Goal: Information Seeking & Learning: Check status

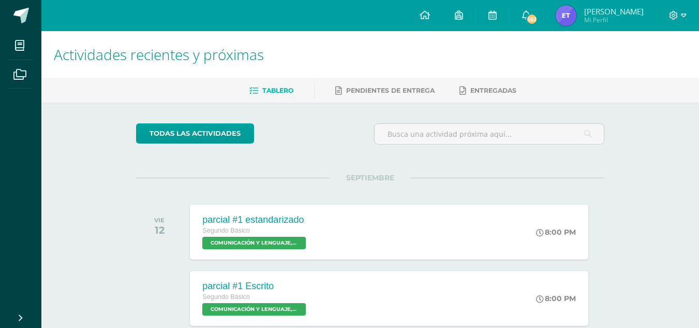
click at [599, 19] on span "Mi Perfil" at bounding box center [615, 20] width 60 height 9
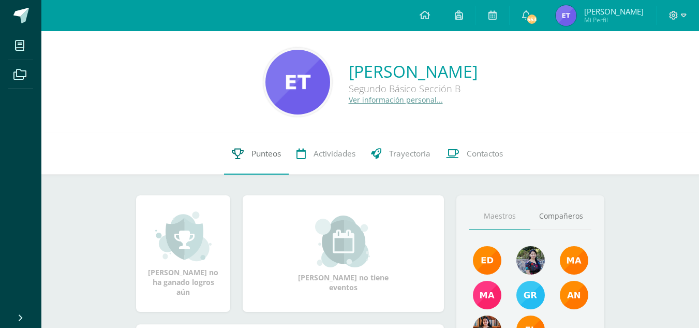
click at [273, 155] on span "Punteos" at bounding box center [267, 153] width 30 height 11
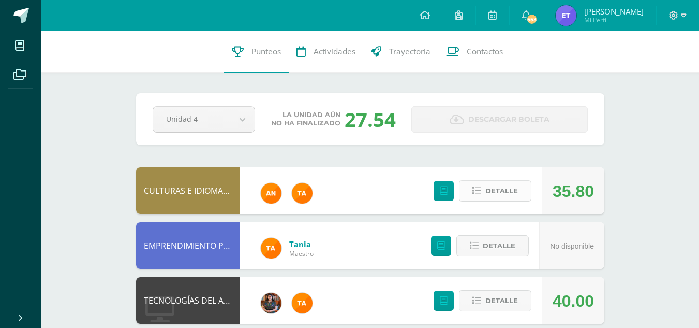
click at [479, 186] on icon at bounding box center [477, 190] width 9 height 9
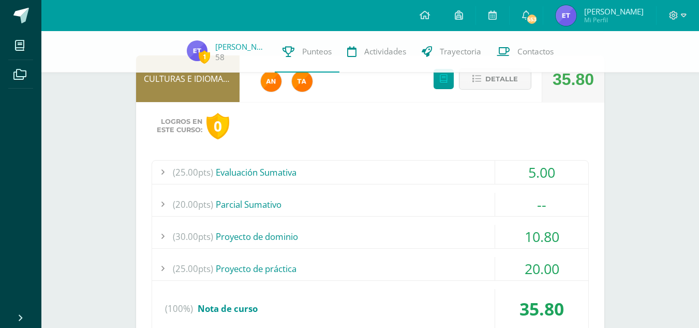
scroll to position [107, 0]
click at [400, 185] on div "(25.00pts) Evaluación Sumativa 5.00 (17.9pts) Evaluación final (7.1pts) Pregunt…" at bounding box center [371, 249] width 438 height 177
click at [393, 170] on div "(25.00pts) Evaluación Sumativa" at bounding box center [370, 172] width 436 height 23
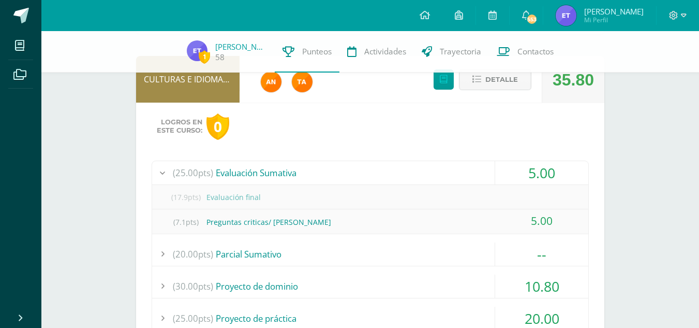
click at [393, 170] on div "(25.00pts) Evaluación Sumativa" at bounding box center [370, 172] width 436 height 23
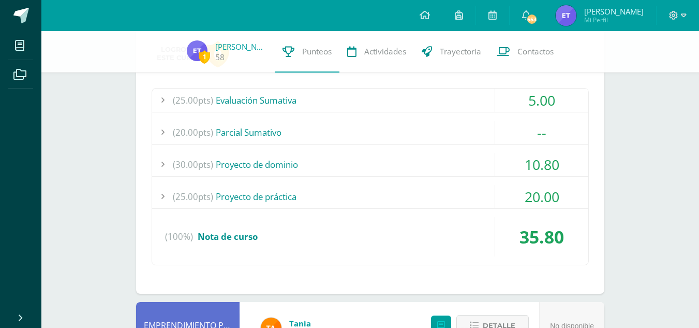
scroll to position [186, 0]
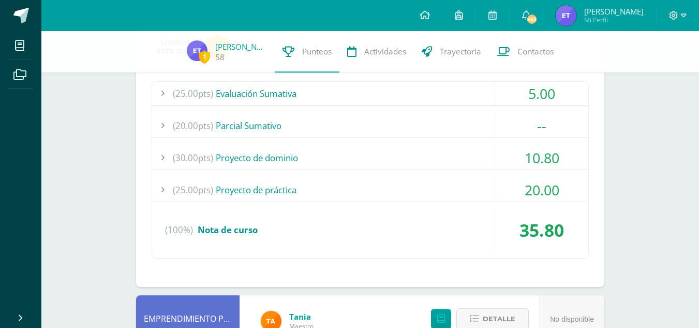
click at [317, 151] on div "(30.00pts) Proyecto de dominio" at bounding box center [370, 157] width 436 height 23
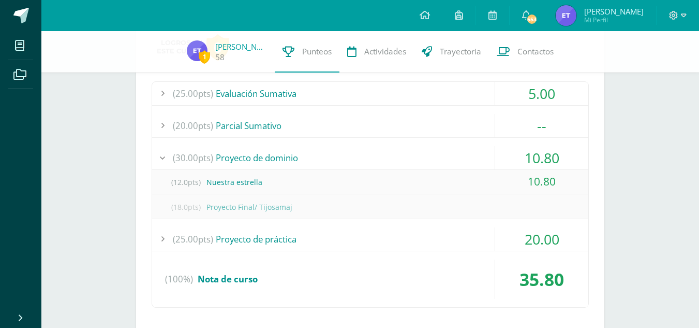
click at [318, 152] on div "(30.00pts) Proyecto de dominio" at bounding box center [370, 157] width 436 height 23
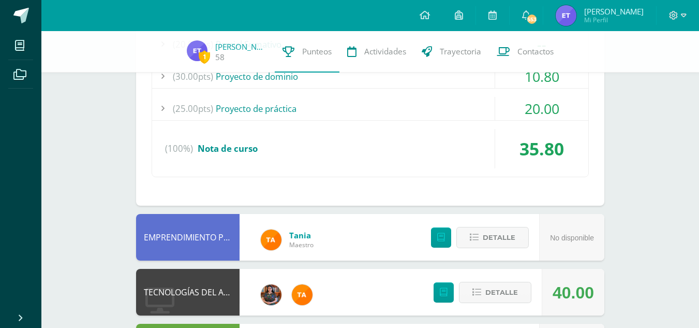
scroll to position [268, 0]
click at [282, 118] on div "(25.00pts) Proyecto de práctica" at bounding box center [370, 107] width 436 height 23
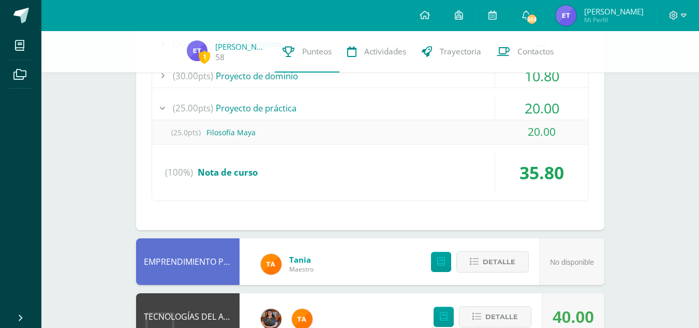
click at [282, 118] on div "(25.00pts) Proyecto de práctica" at bounding box center [370, 107] width 436 height 23
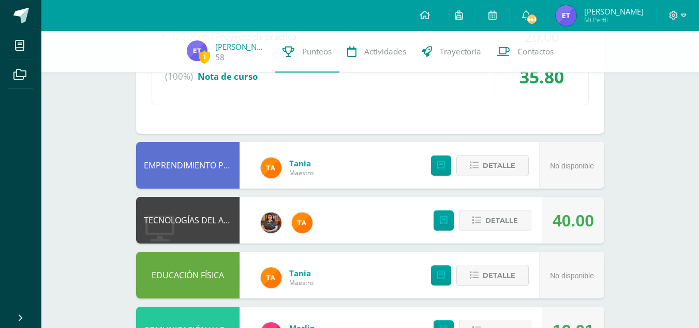
scroll to position [418, 0]
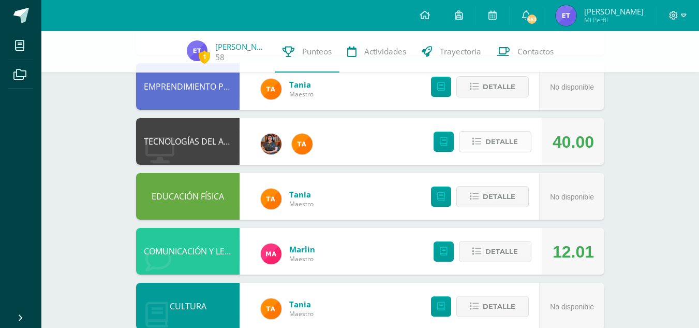
click at [507, 139] on span "Detalle" at bounding box center [502, 141] width 33 height 19
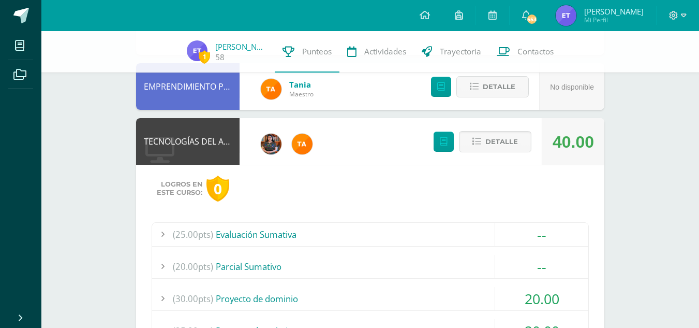
scroll to position [506, 0]
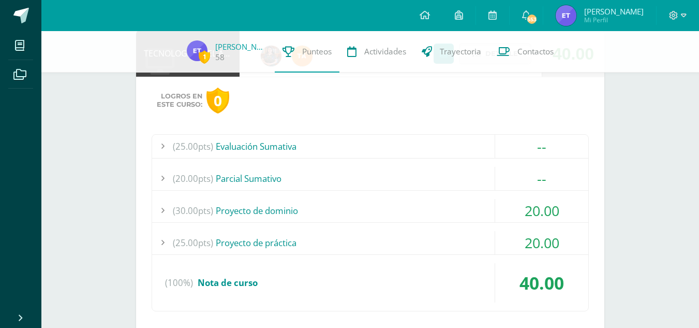
click at [305, 214] on div "(30.00pts) Proyecto de dominio" at bounding box center [370, 210] width 436 height 23
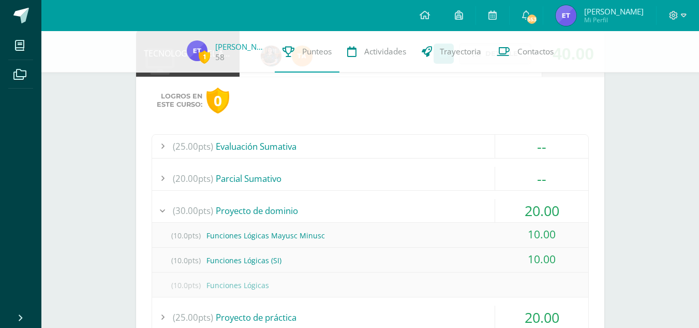
click at [305, 214] on div "(30.00pts) Proyecto de dominio" at bounding box center [370, 210] width 436 height 23
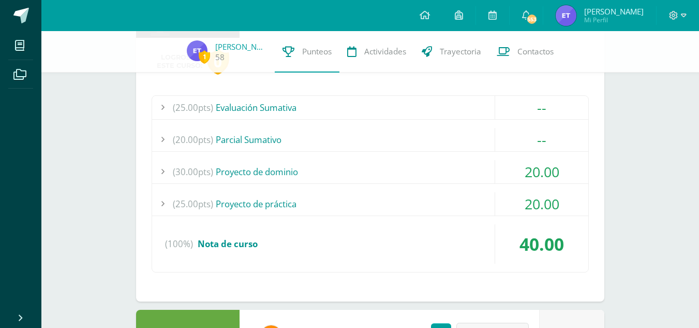
scroll to position [549, 0]
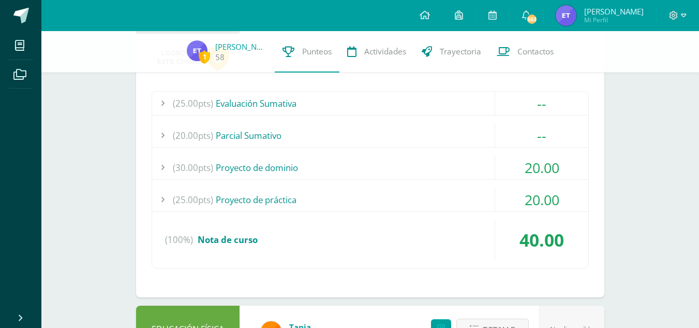
click at [274, 194] on div "(25.00pts) Proyecto de práctica" at bounding box center [370, 199] width 436 height 23
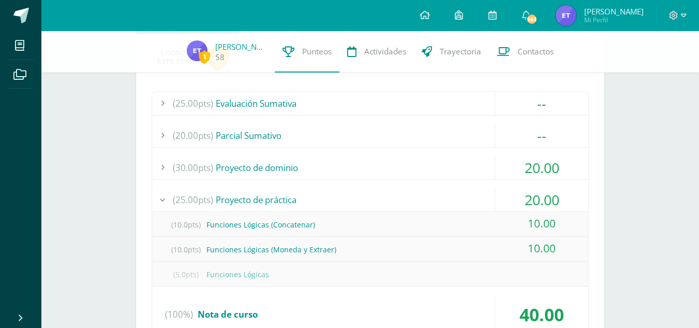
click at [281, 196] on div "(25.00pts) Proyecto de práctica" at bounding box center [370, 199] width 436 height 23
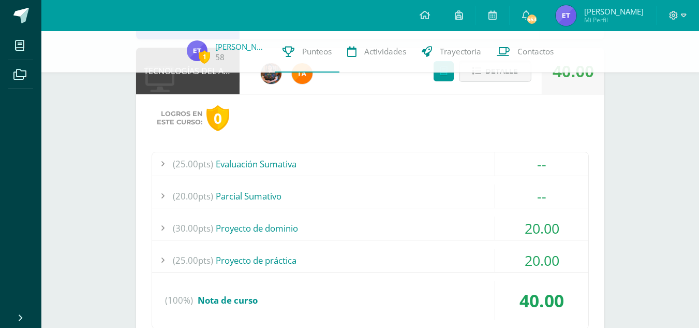
scroll to position [488, 0]
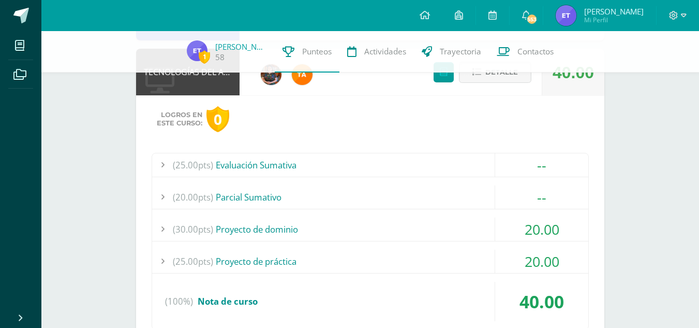
click at [285, 230] on div "(30.00pts) Proyecto de dominio" at bounding box center [370, 228] width 436 height 23
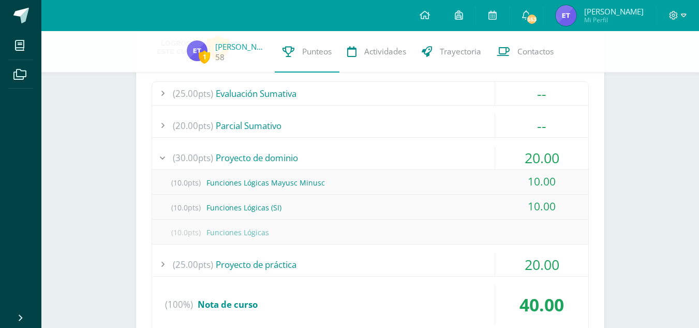
scroll to position [560, 0]
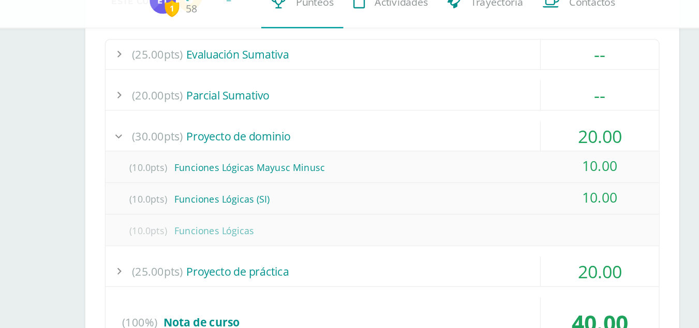
click at [403, 160] on div "(30.00pts) Proyecto de dominio" at bounding box center [370, 156] width 436 height 23
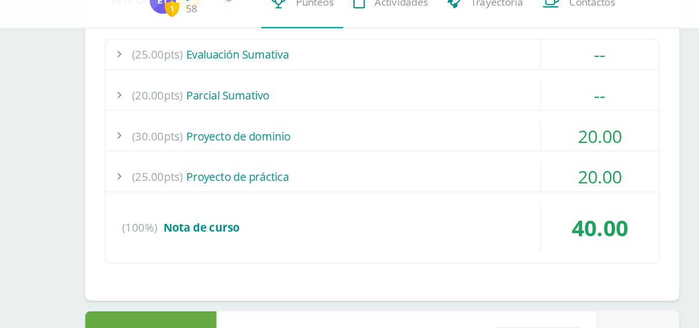
click at [410, 166] on div "(30.00pts) Proyecto de dominio" at bounding box center [370, 156] width 436 height 23
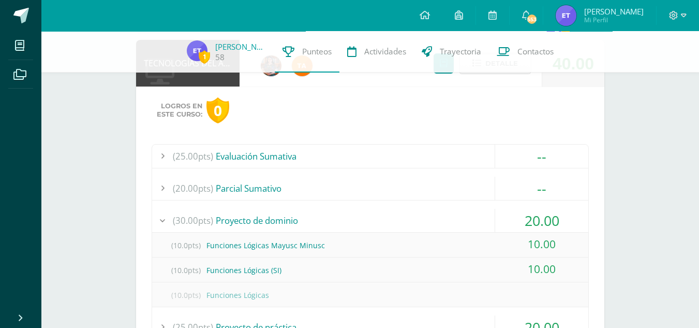
scroll to position [413, 0]
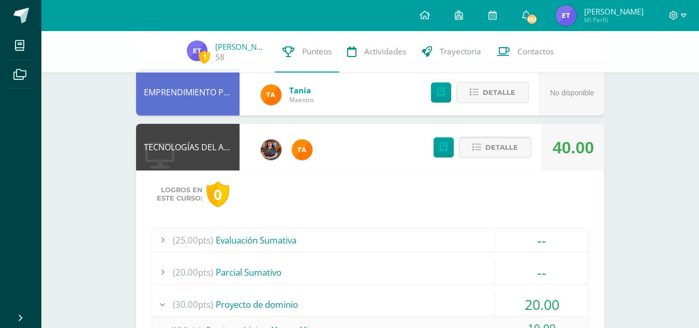
click at [501, 140] on span "Detalle" at bounding box center [502, 147] width 33 height 19
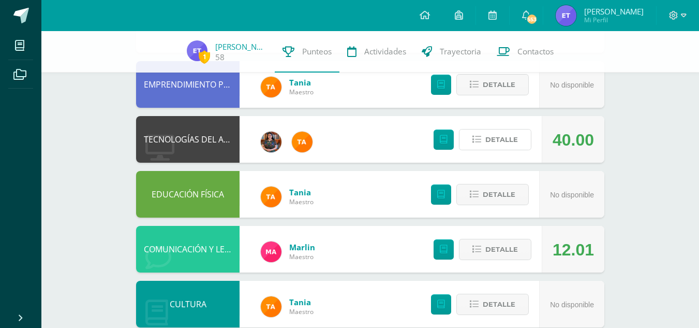
scroll to position [418, 0]
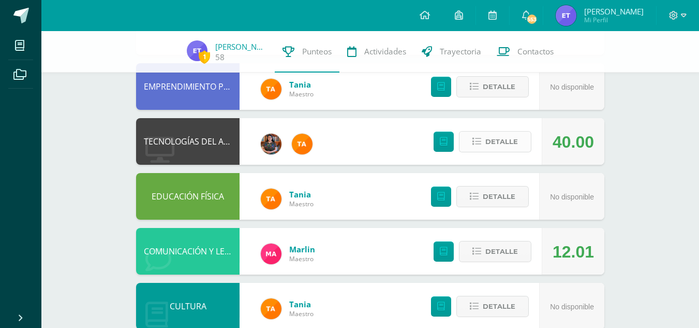
click at [502, 147] on span "Detalle" at bounding box center [502, 141] width 33 height 19
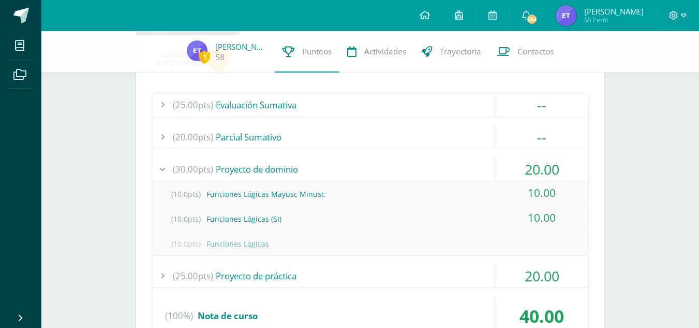
scroll to position [549, 0]
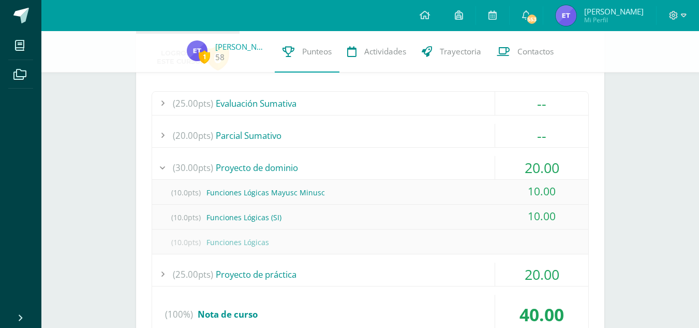
click at [463, 162] on div "(30.00pts) Proyecto de dominio" at bounding box center [370, 167] width 436 height 23
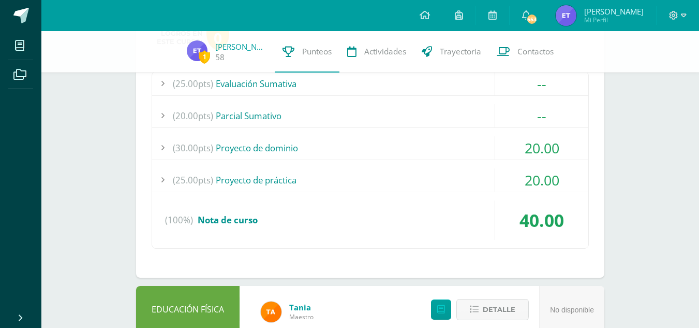
scroll to position [570, 0]
click at [345, 181] on div "(25.00pts) Proyecto de práctica" at bounding box center [370, 179] width 436 height 23
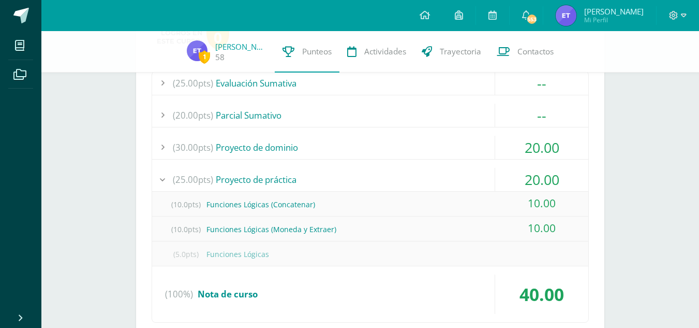
scroll to position [577, 0]
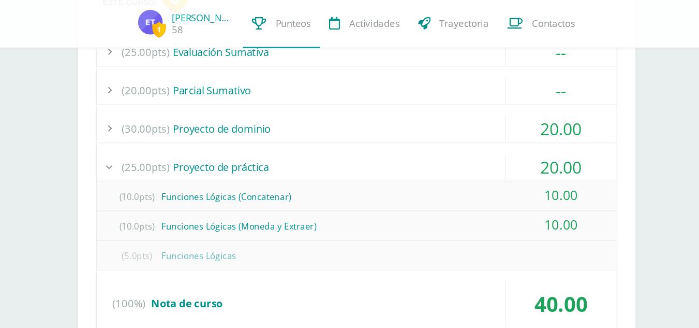
click at [469, 140] on div "(30.00pts) Proyecto de dominio" at bounding box center [370, 139] width 436 height 23
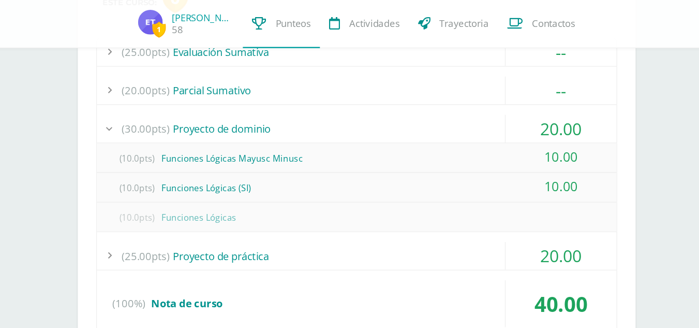
click at [469, 140] on div "(30.00pts) Proyecto de dominio" at bounding box center [370, 139] width 436 height 23
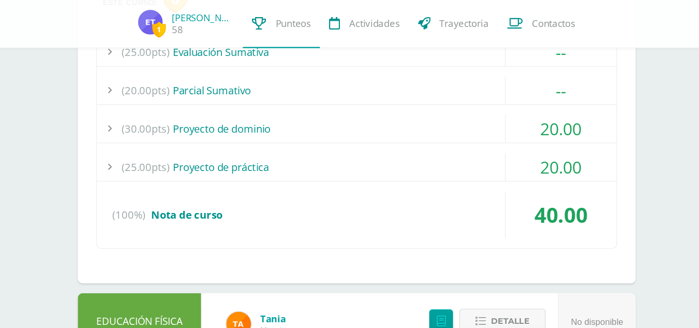
click at [390, 180] on div "(25.00pts) Proyecto de práctica" at bounding box center [370, 172] width 436 height 23
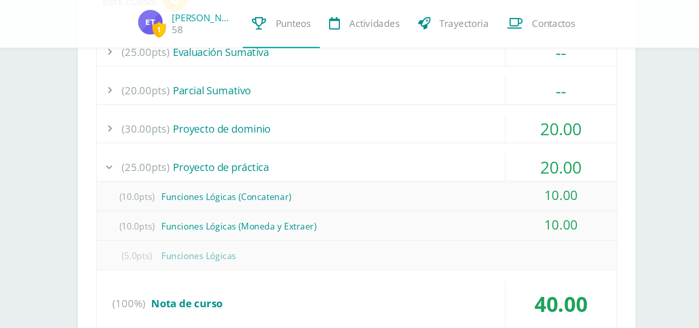
click at [401, 182] on div "(25.00pts) Proyecto de práctica" at bounding box center [370, 172] width 436 height 23
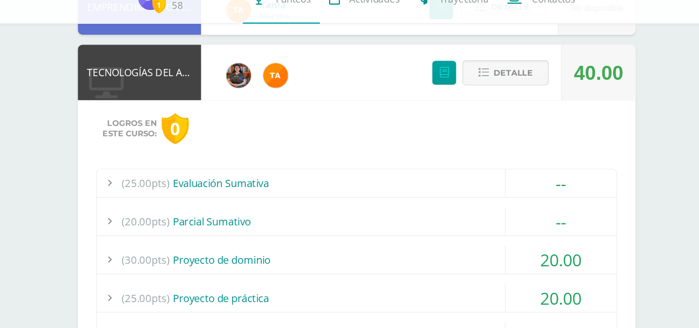
scroll to position [472, 0]
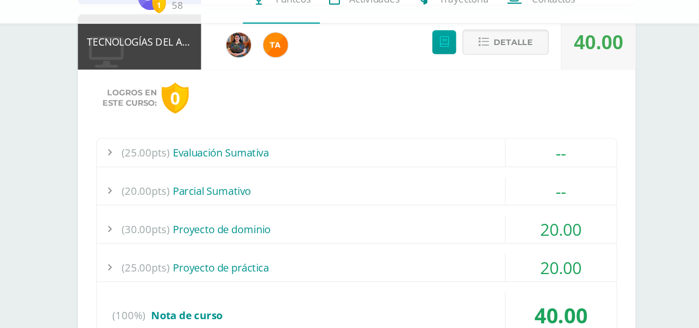
click at [272, 182] on div "(25.00pts) Evaluación Sumativa" at bounding box center [370, 180] width 436 height 23
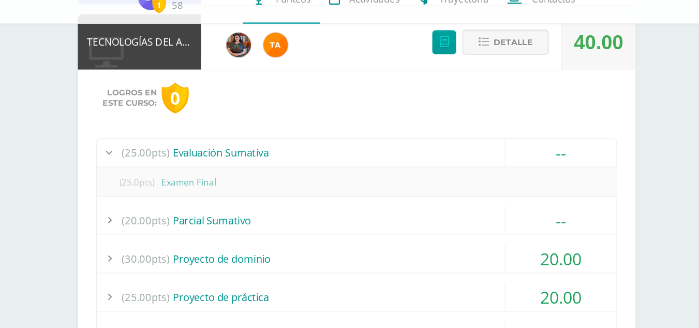
click at [272, 182] on div "(25.00pts) Evaluación Sumativa" at bounding box center [370, 180] width 436 height 23
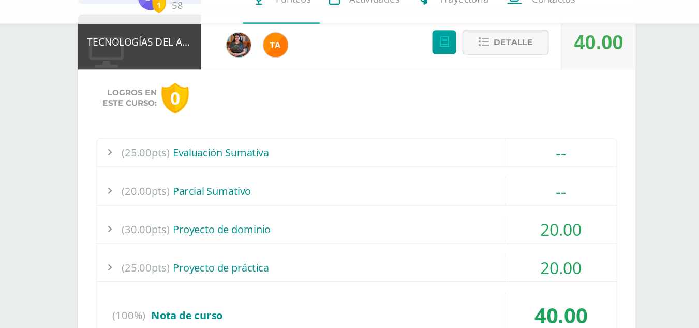
click at [265, 198] on div "(25.00pts) Evaluación Sumativa -- (25.0pts) Examen Final" at bounding box center [371, 256] width 438 height 177
click at [267, 200] on div "(25.00pts) Evaluación Sumativa -- (25.0pts) Examen Final" at bounding box center [371, 256] width 438 height 177
click at [263, 201] on div "(20.00pts) Parcial Sumativo" at bounding box center [370, 212] width 436 height 23
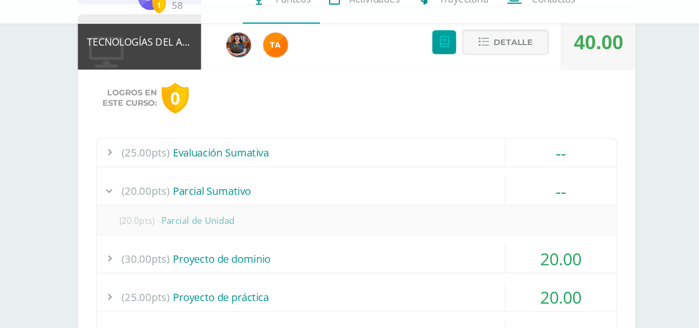
click at [263, 201] on div "(20.00pts) Parcial Sumativo" at bounding box center [370, 212] width 436 height 23
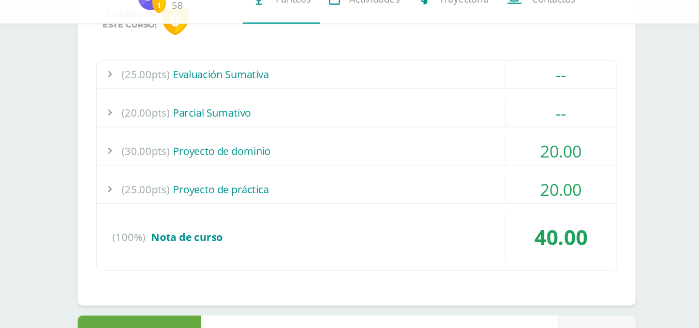
scroll to position [538, 0]
click at [253, 187] on div "(30.00pts) Proyecto de dominio" at bounding box center [370, 178] width 436 height 23
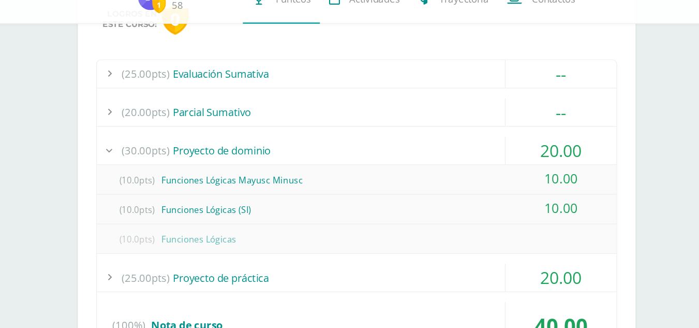
click at [264, 171] on div "(30.00pts) Proyecto de dominio" at bounding box center [370, 178] width 436 height 23
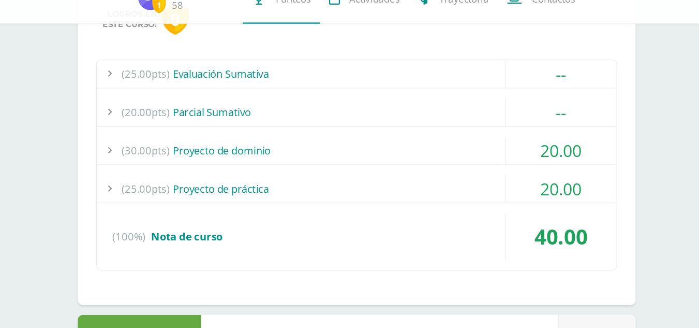
click at [276, 206] on div "(25.00pts) Proyecto de práctica" at bounding box center [370, 210] width 436 height 23
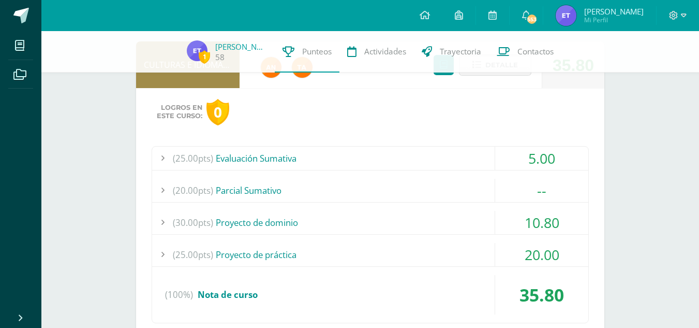
scroll to position [76, 0]
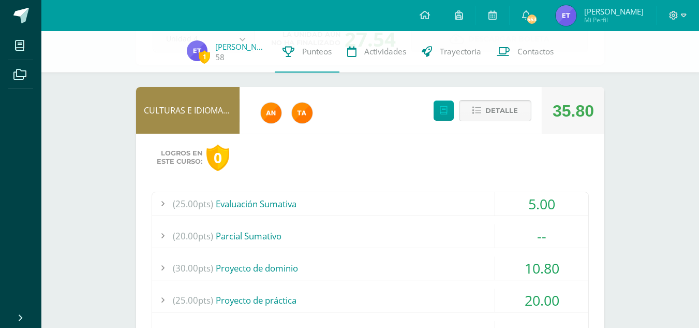
click at [478, 104] on button "Detalle" at bounding box center [495, 110] width 72 height 21
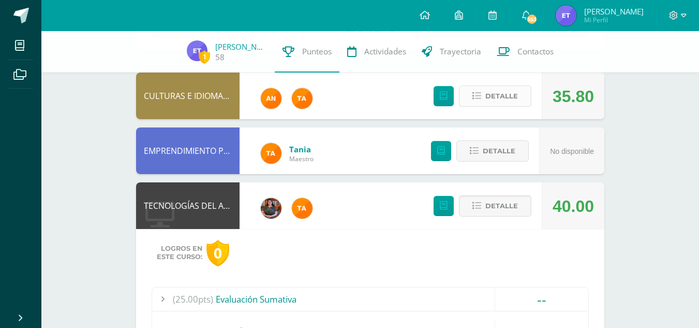
scroll to position [109, 0]
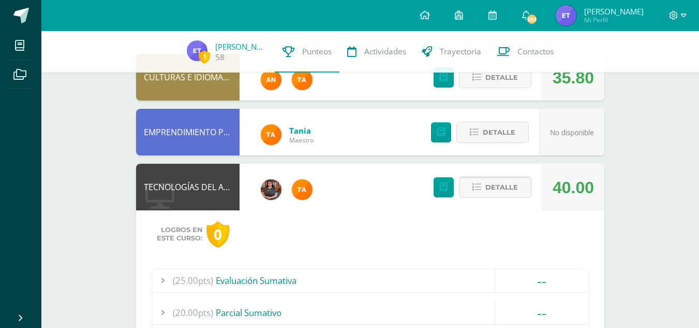
click at [499, 187] on span "Detalle" at bounding box center [502, 187] width 33 height 19
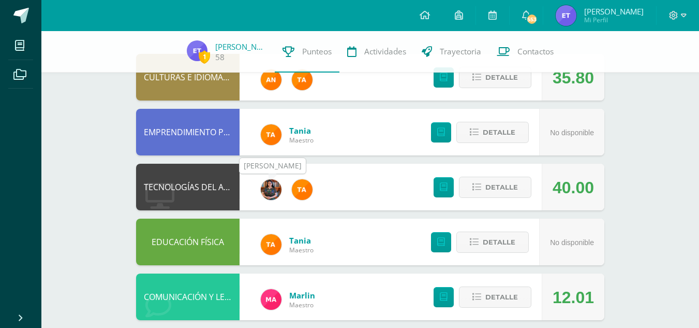
click at [268, 188] on img at bounding box center [271, 189] width 21 height 21
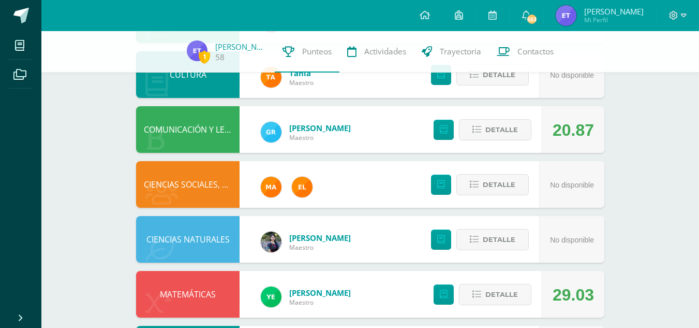
scroll to position [387, 0]
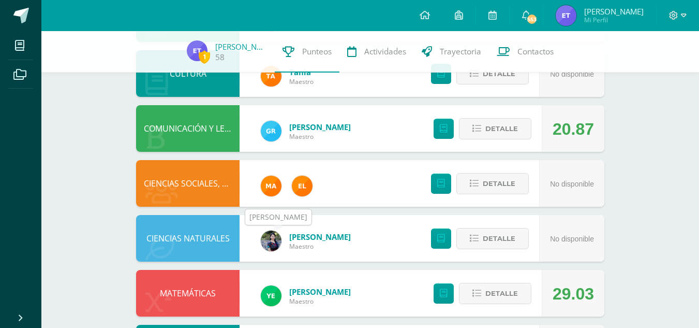
click at [272, 242] on img at bounding box center [271, 240] width 21 height 21
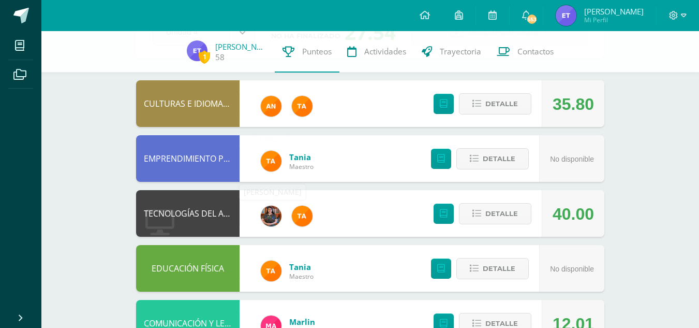
scroll to position [0, 0]
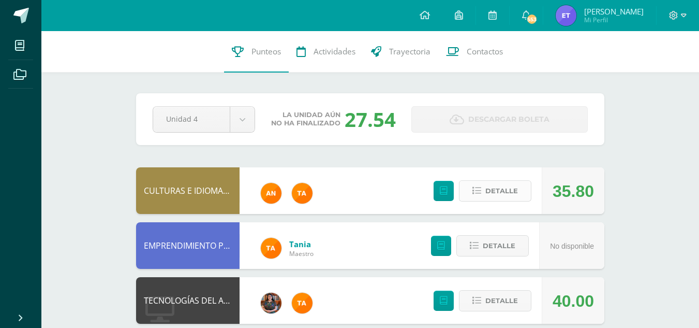
click at [506, 191] on span "Detalle" at bounding box center [502, 190] width 33 height 19
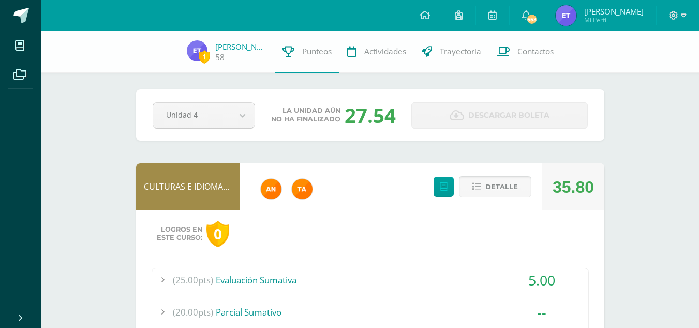
scroll to position [95, 0]
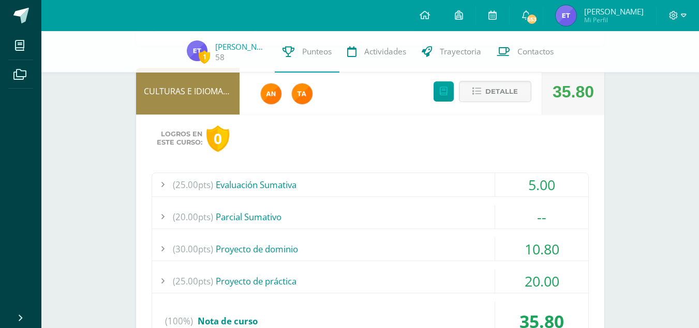
click at [336, 181] on div "(25.00pts) Evaluación Sumativa" at bounding box center [370, 184] width 436 height 23
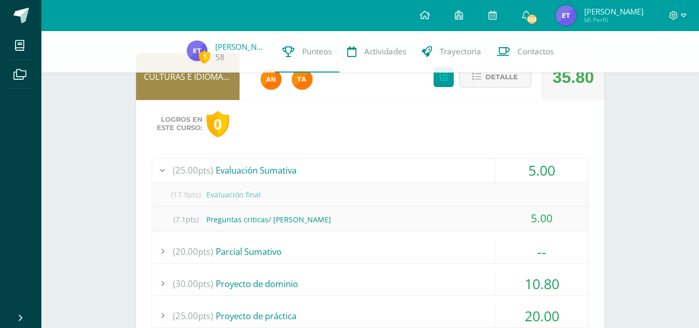
scroll to position [110, 0]
click at [325, 165] on div "(25.00pts) Evaluación Sumativa" at bounding box center [370, 169] width 436 height 23
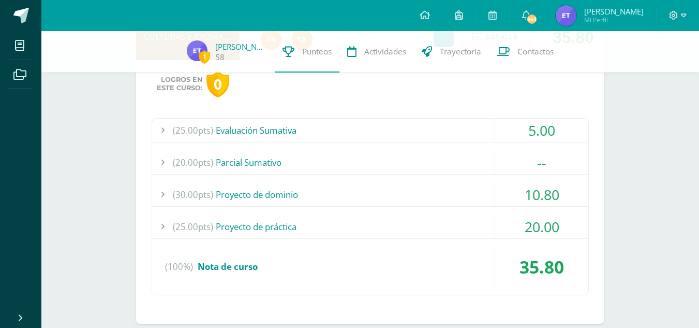
scroll to position [164, 0]
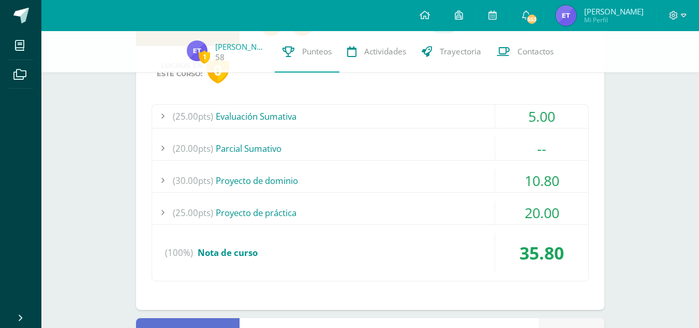
click at [322, 179] on div "(30.00pts) Proyecto de dominio" at bounding box center [370, 180] width 436 height 23
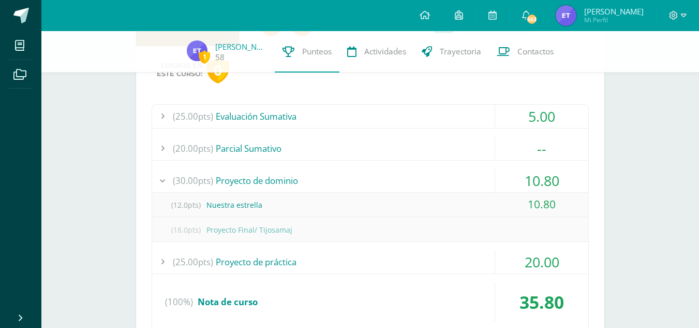
click at [442, 180] on div "(30.00pts) Proyecto de dominio" at bounding box center [370, 180] width 436 height 23
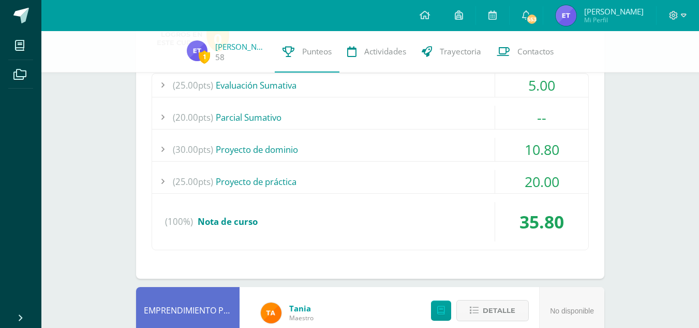
scroll to position [196, 0]
click at [395, 186] on div "(25.00pts) Proyecto de práctica" at bounding box center [370, 180] width 436 height 23
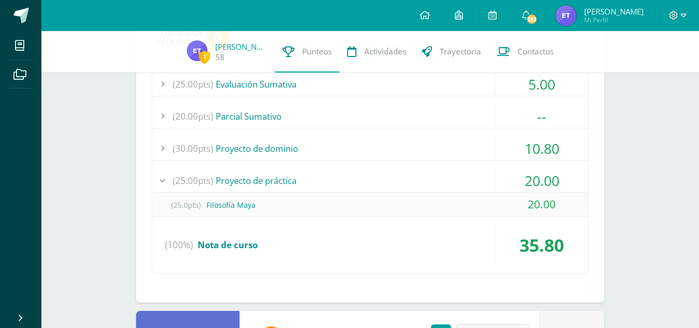
click at [551, 157] on div "10.80" at bounding box center [541, 148] width 93 height 23
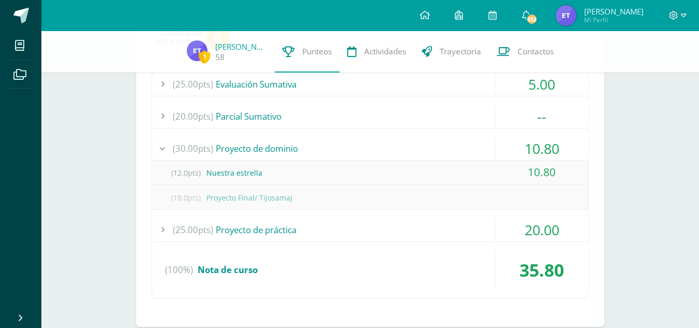
click at [450, 156] on div "(30.00pts) Proyecto de dominio" at bounding box center [370, 148] width 436 height 23
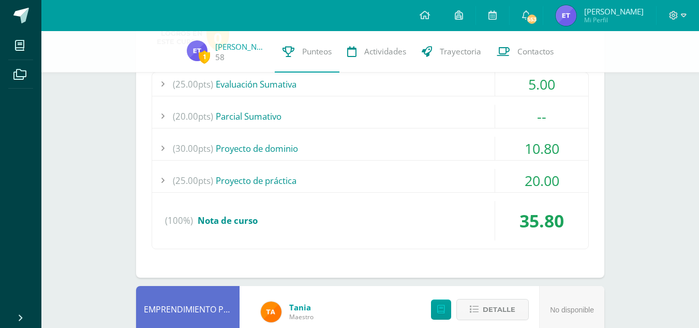
click at [415, 178] on div "(25.00pts) Proyecto de práctica" at bounding box center [370, 180] width 436 height 23
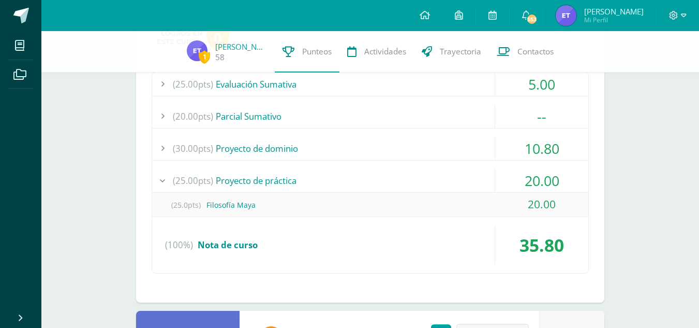
click at [400, 183] on div "(25.00pts) Proyecto de práctica" at bounding box center [370, 180] width 436 height 23
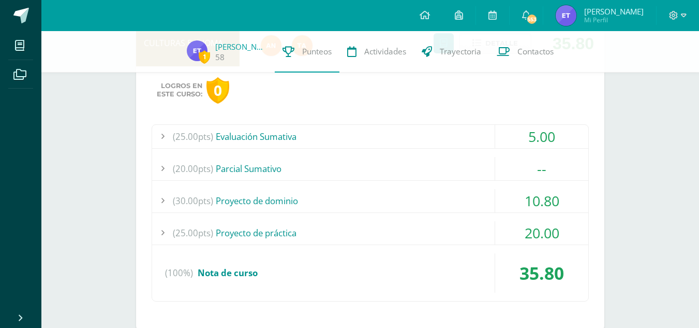
scroll to position [133, 0]
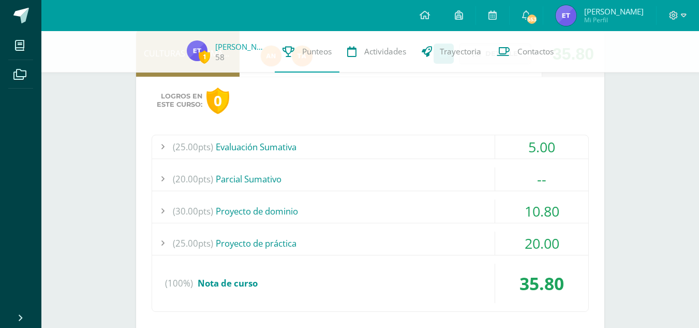
click at [307, 149] on div "(25.00pts) Evaluación Sumativa" at bounding box center [370, 146] width 436 height 23
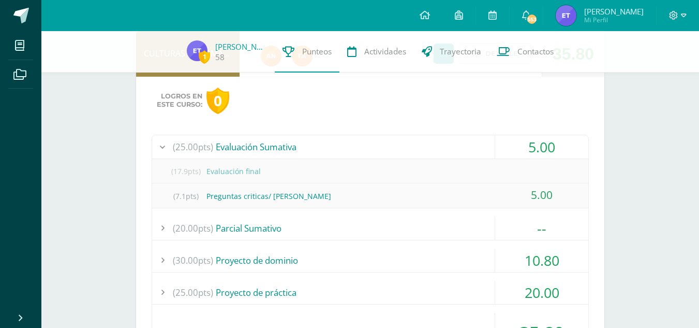
click at [482, 198] on div "(7.1pts) Preguntas criticas/ Kaqchikel" at bounding box center [370, 195] width 436 height 23
click at [416, 152] on div "(25.00pts) Evaluación Sumativa" at bounding box center [370, 146] width 436 height 23
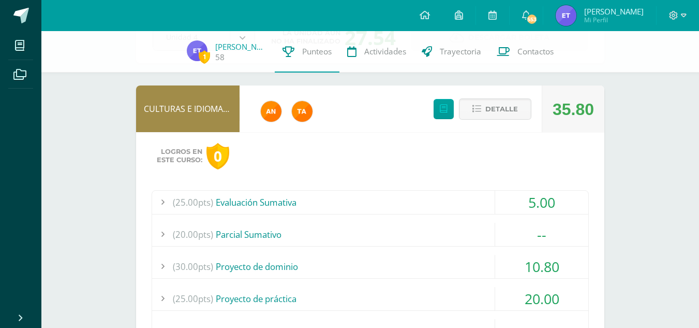
scroll to position [71, 0]
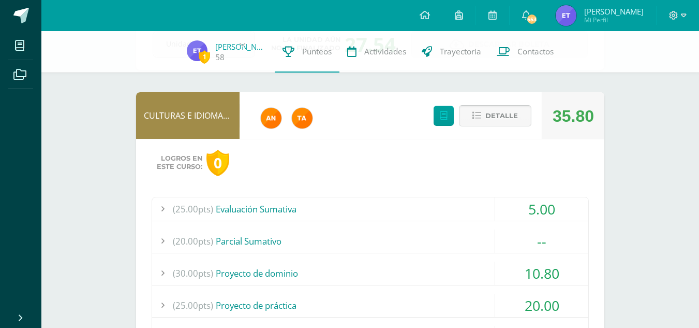
click at [503, 121] on span "Detalle" at bounding box center [502, 115] width 33 height 19
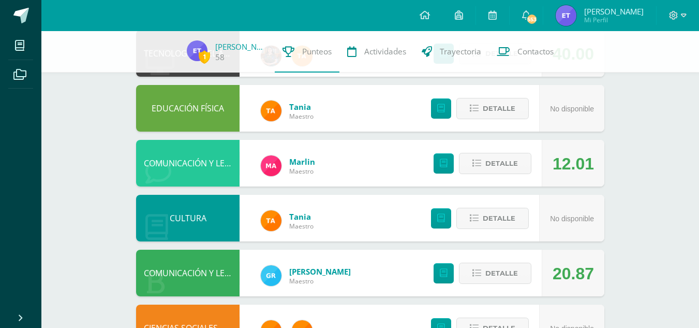
scroll to position [243, 0]
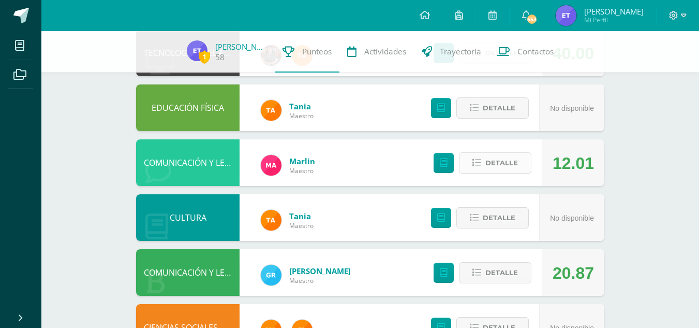
click at [493, 162] on span "Detalle" at bounding box center [502, 162] width 33 height 19
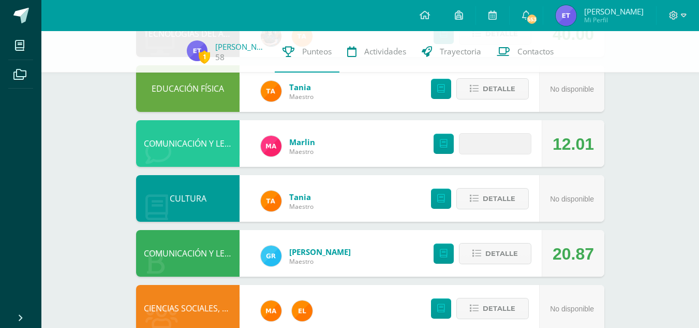
scroll to position [262, 0]
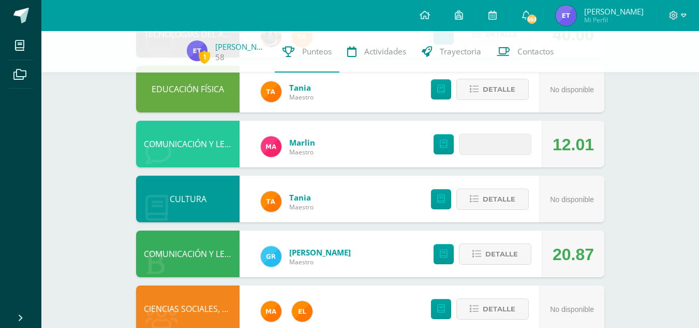
click at [494, 145] on span at bounding box center [496, 144] width 50 height 14
click at [491, 136] on span "Detalle" at bounding box center [502, 144] width 33 height 19
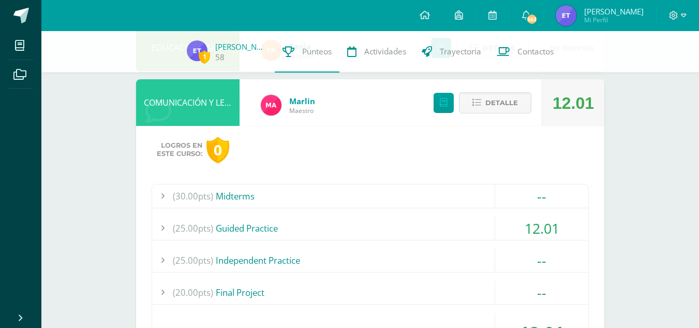
scroll to position [307, 0]
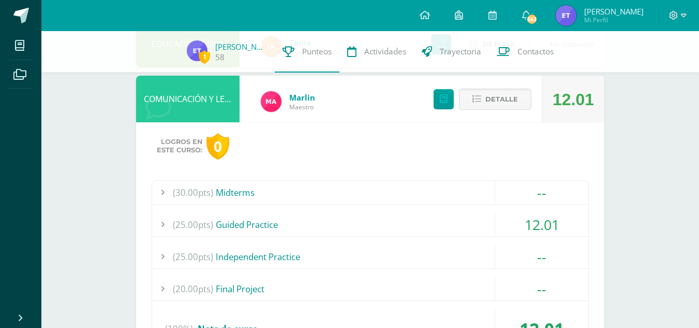
click at [439, 217] on div "(25.00pts) Guided Practice" at bounding box center [370, 224] width 436 height 23
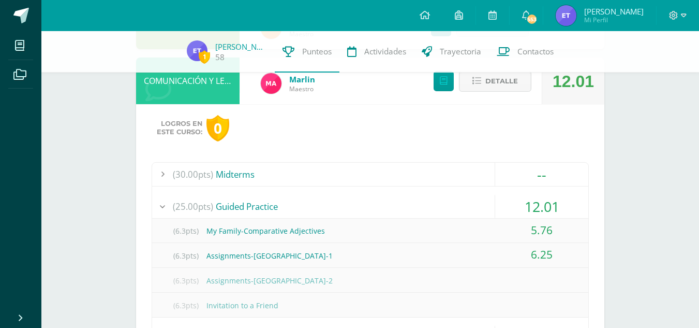
scroll to position [328, 0]
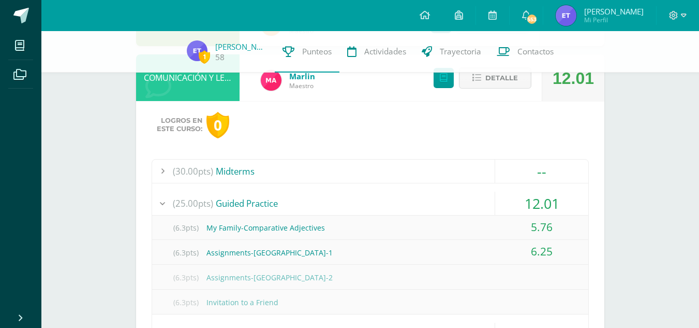
click at [507, 199] on div "12.01" at bounding box center [541, 203] width 93 height 23
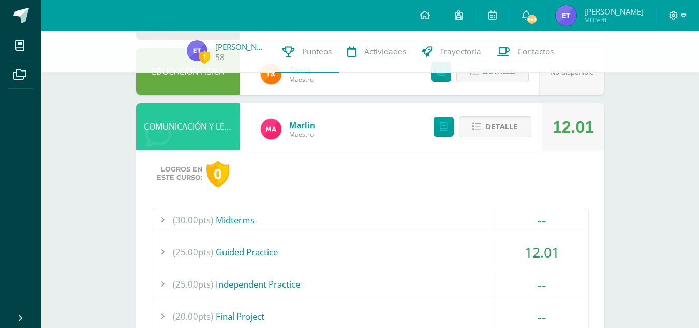
scroll to position [279, 0]
click at [514, 123] on span "Detalle" at bounding box center [502, 127] width 33 height 19
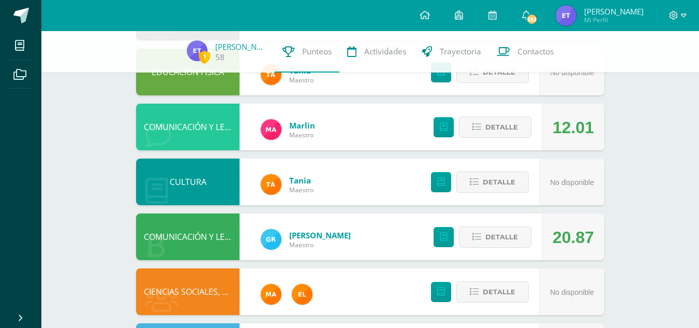
click at [675, 96] on div "1 Edna Tun 58 Punteos Actividades Trayectoria Contactos Pendiente Unidad 4 Unid…" at bounding box center [370, 181] width 658 height 858
click at [628, 97] on div "1 Edna Tun 58 Punteos Actividades Trayectoria Contactos Pendiente Unidad 4 Unid…" at bounding box center [370, 181] width 658 height 858
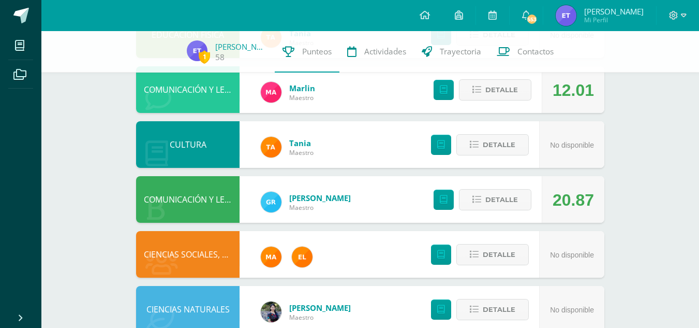
scroll to position [317, 0]
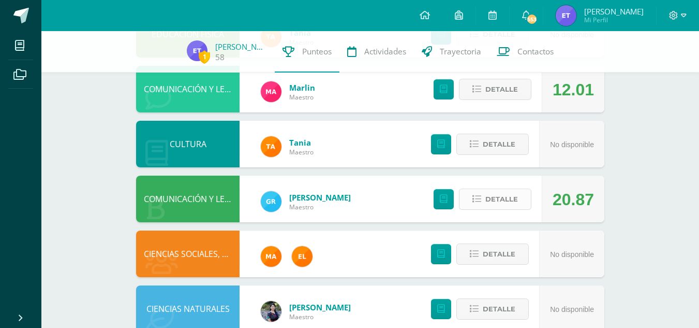
click at [498, 200] on span "Detalle" at bounding box center [502, 198] width 33 height 19
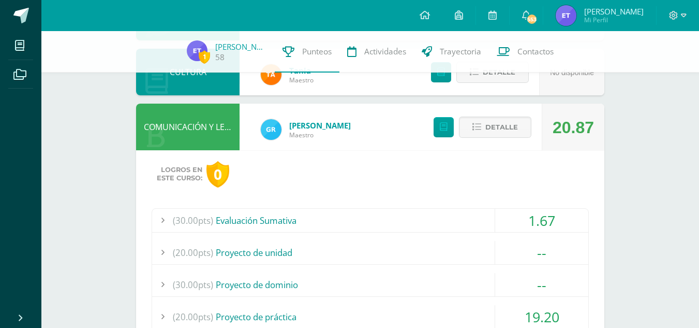
scroll to position [444, 0]
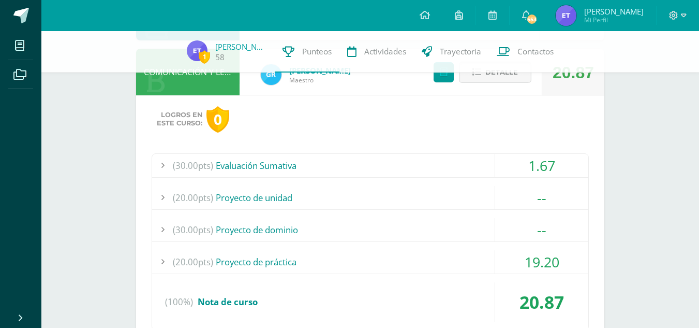
click at [347, 169] on div "(30.00pts) Evaluación Sumativa" at bounding box center [370, 165] width 436 height 23
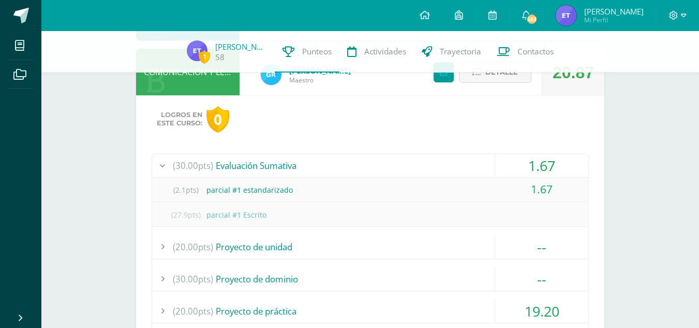
click at [406, 162] on div "(30.00pts) Evaluación Sumativa" at bounding box center [370, 165] width 436 height 23
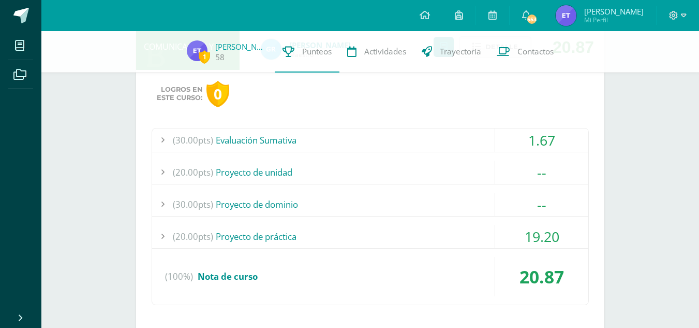
scroll to position [470, 0]
click at [361, 137] on div "(30.00pts) Evaluación Sumativa" at bounding box center [370, 139] width 436 height 23
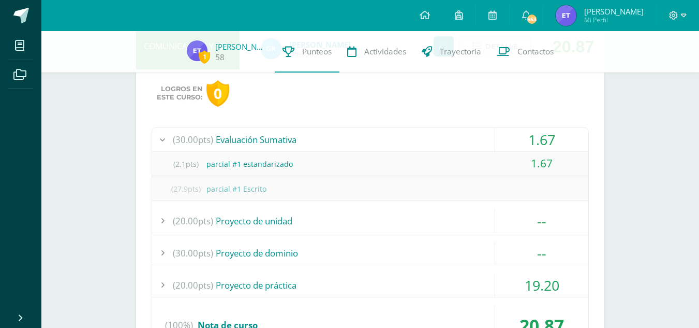
click at [332, 133] on div "(30.00pts) Evaluación Sumativa" at bounding box center [370, 139] width 436 height 23
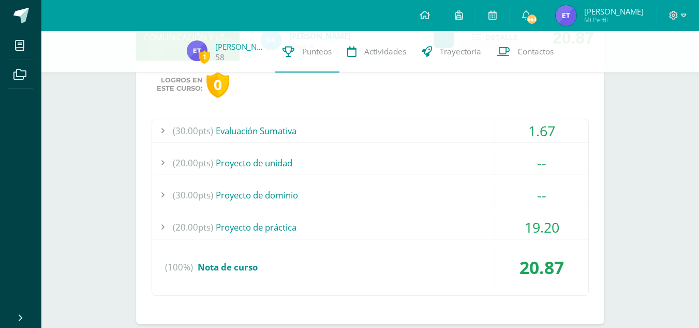
scroll to position [479, 0]
click at [487, 231] on div "(20.00pts) Proyecto de práctica" at bounding box center [370, 226] width 436 height 23
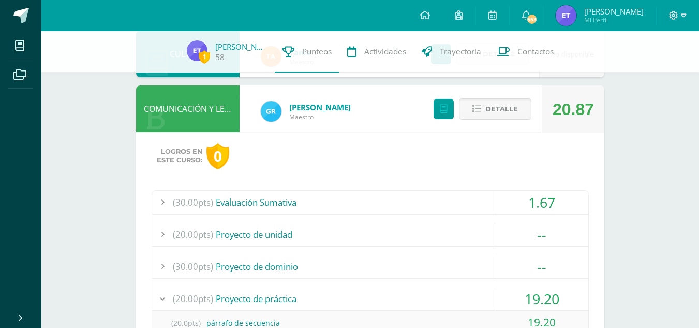
scroll to position [405, 0]
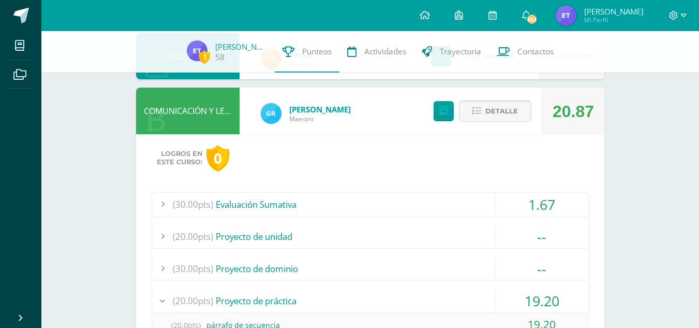
click at [515, 115] on span "Detalle" at bounding box center [502, 110] width 33 height 19
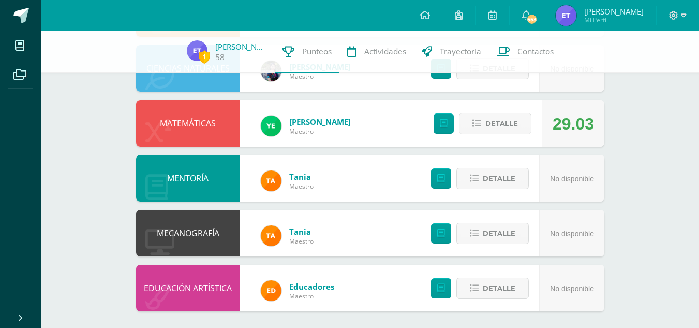
scroll to position [561, 0]
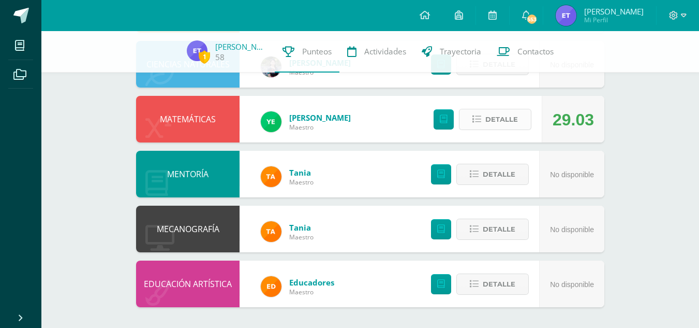
click at [499, 123] on span "Detalle" at bounding box center [502, 119] width 33 height 19
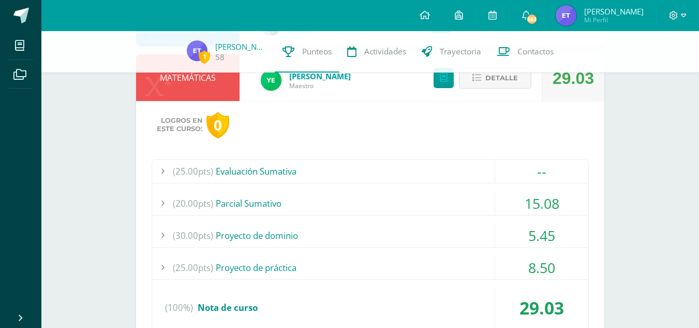
scroll to position [604, 0]
click at [432, 202] on div "(20.00pts) Parcial Sumativo" at bounding box center [370, 202] width 436 height 23
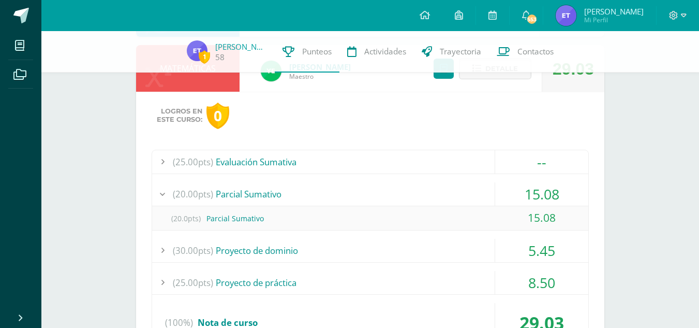
scroll to position [623, 0]
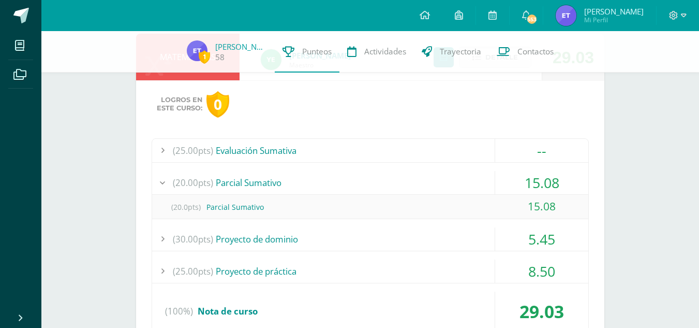
click at [426, 179] on div "(20.00pts) Parcial Sumativo" at bounding box center [370, 182] width 436 height 23
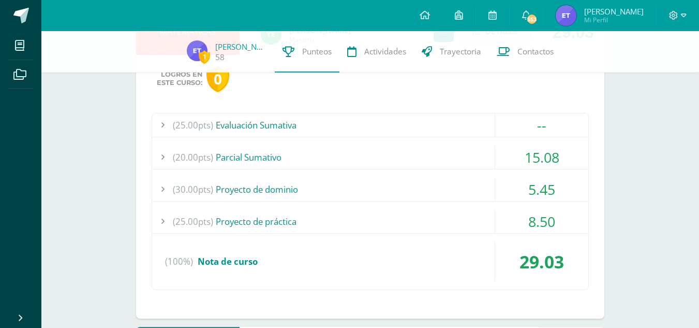
scroll to position [649, 0]
drag, startPoint x: 471, startPoint y: 206, endPoint x: 456, endPoint y: 193, distance: 19.4
click at [456, 193] on div "(25.00pts) Evaluación Sumativa -- (25.0pts) Evaluación Sumativa" at bounding box center [371, 200] width 438 height 177
click at [456, 193] on div "(30.00pts) Proyecto de dominio" at bounding box center [370, 188] width 436 height 23
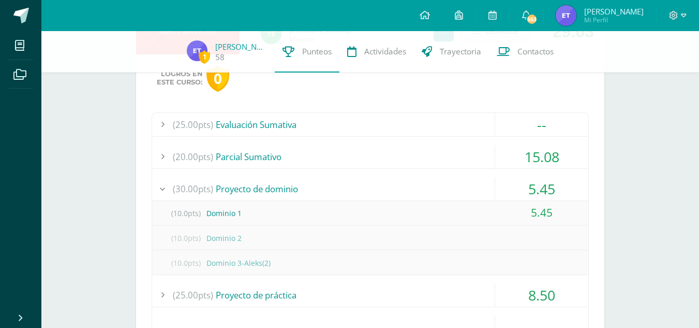
click at [429, 196] on div "(30.00pts) Proyecto de dominio" at bounding box center [370, 188] width 436 height 23
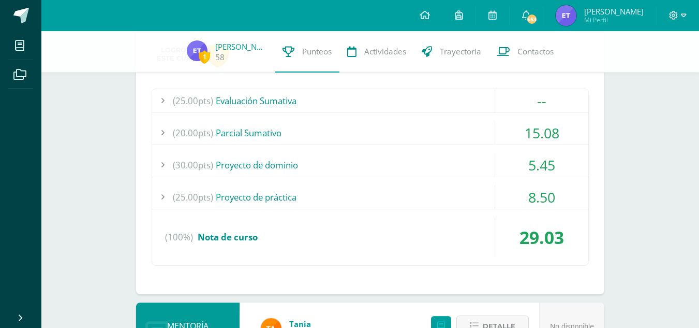
scroll to position [674, 0]
click at [429, 196] on div "(25.00pts) Proyecto de práctica" at bounding box center [370, 196] width 436 height 23
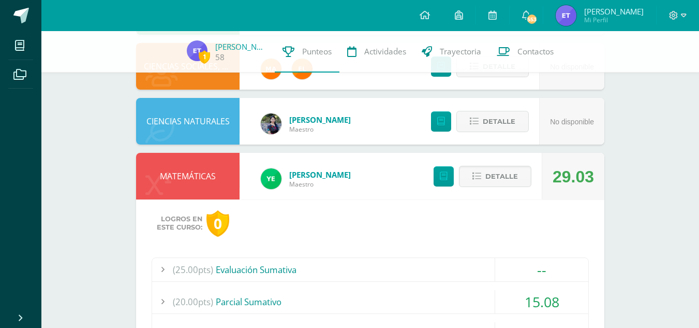
scroll to position [502, 0]
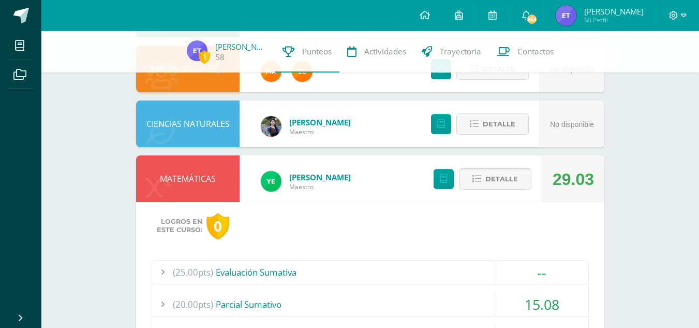
click at [492, 187] on span "Detalle" at bounding box center [502, 178] width 33 height 19
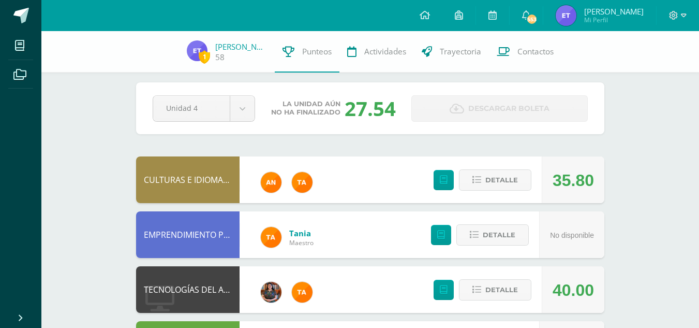
scroll to position [6, 0]
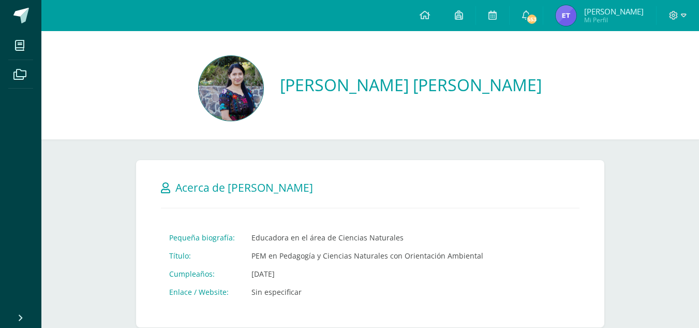
click at [230, 88] on img at bounding box center [231, 88] width 65 height 65
